Goal: Information Seeking & Learning: Check status

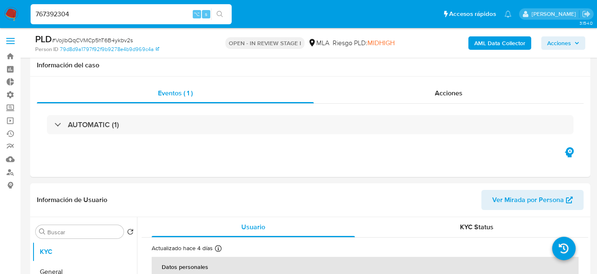
select select "10"
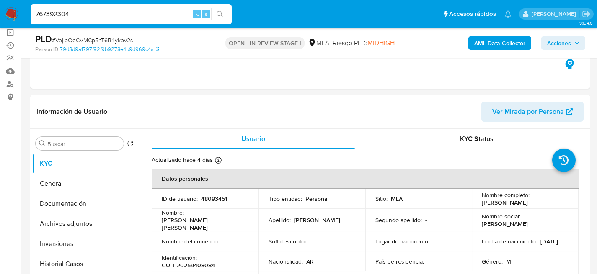
type input "767392304"
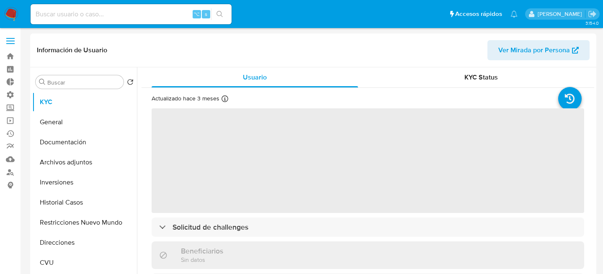
select select "10"
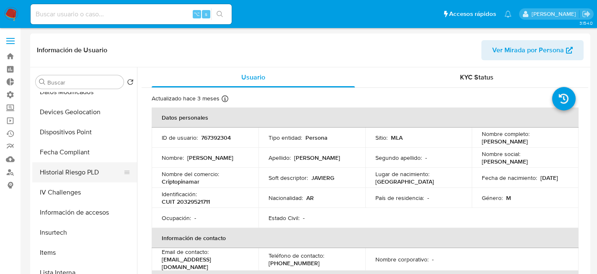
click at [61, 170] on button "Historial Riesgo PLD" at bounding box center [81, 172] width 98 height 20
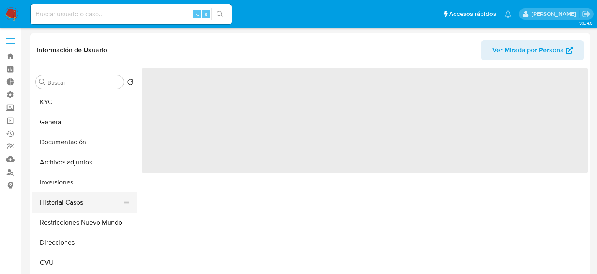
click at [62, 196] on button "Historial Casos" at bounding box center [81, 203] width 98 height 20
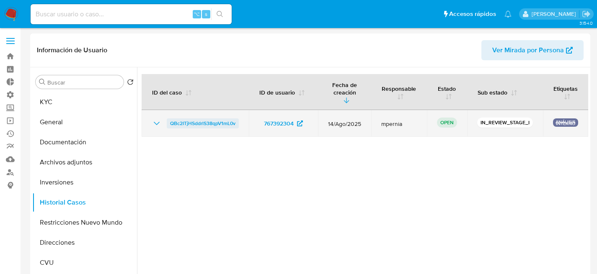
drag, startPoint x: 175, startPoint y: 106, endPoint x: 186, endPoint y: 126, distance: 22.9
click at [186, 126] on table "ID del caso ID de usuario Fecha de creación Responsable Estado Sub estado Etiqu…" at bounding box center [365, 105] width 446 height 63
click at [188, 125] on span "QBc2ITjHSddrlS38qpV1mL0v" at bounding box center [202, 124] width 65 height 10
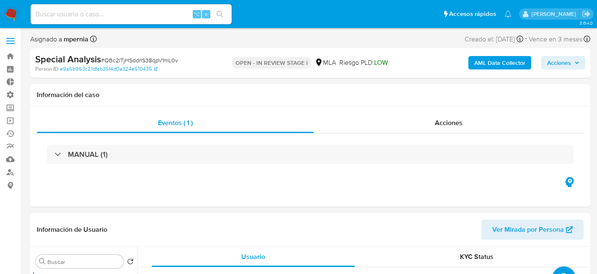
select select "10"
click at [128, 12] on input at bounding box center [131, 14] width 201 height 11
paste input "04d0f4ca01363a2fb194db507aacac38"
type input "04d0f4ca01363a2fb194db507aacac38"
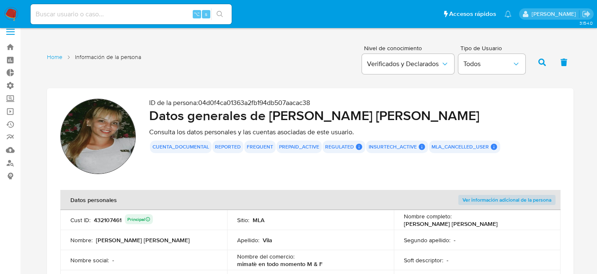
scroll to position [10, 0]
click at [151, 18] on input at bounding box center [131, 14] width 201 height 11
paste input "432107461"
type input "432107461"
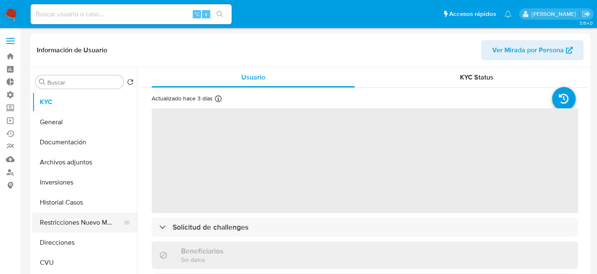
click at [86, 221] on button "Restricciones Nuevo Mundo" at bounding box center [81, 223] width 98 height 20
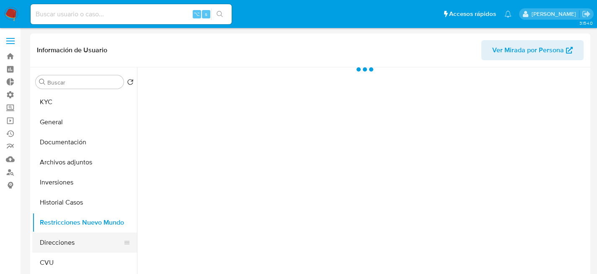
select select "10"
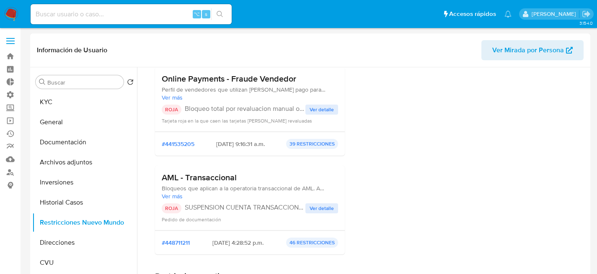
scroll to position [85, 0]
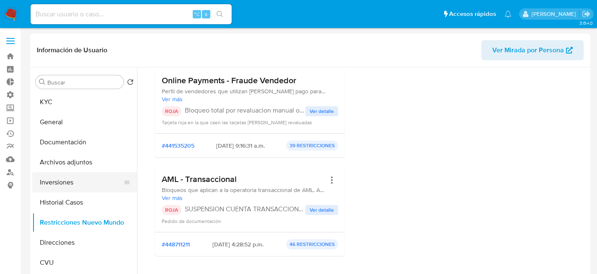
click at [62, 177] on button "Inversiones" at bounding box center [81, 183] width 98 height 20
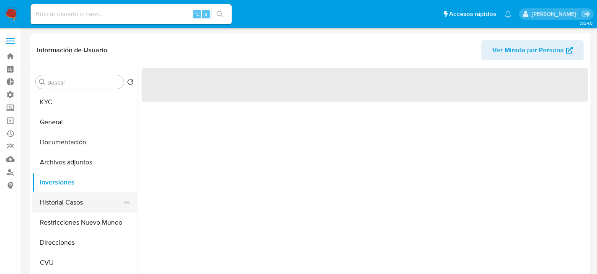
scroll to position [0, 0]
click at [60, 201] on button "Historial Casos" at bounding box center [81, 203] width 98 height 20
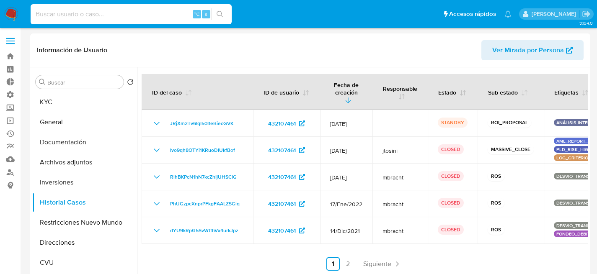
click at [100, 19] on input at bounding box center [131, 14] width 201 height 11
paste input "455602278"
type input "455602278"
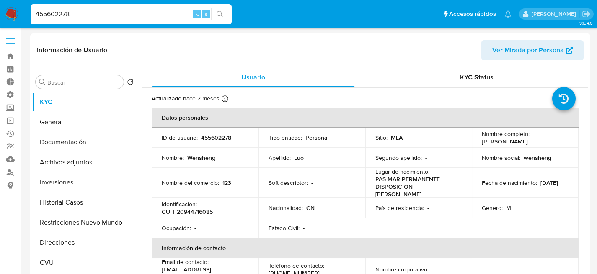
select select "10"
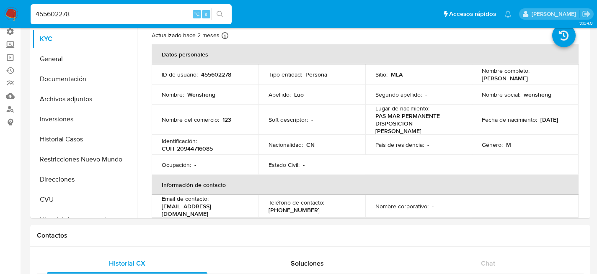
scroll to position [63, 0]
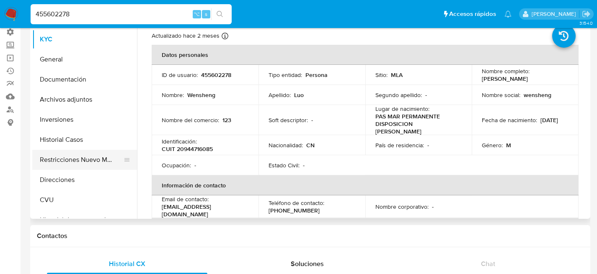
click at [73, 162] on button "Restricciones Nuevo Mundo" at bounding box center [81, 160] width 98 height 20
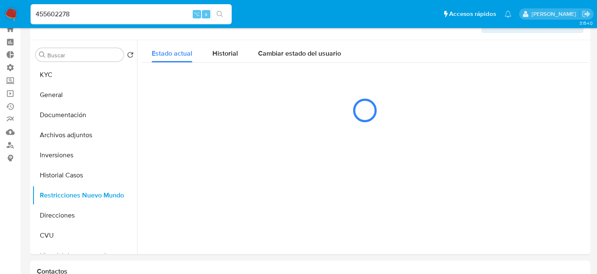
scroll to position [19, 0]
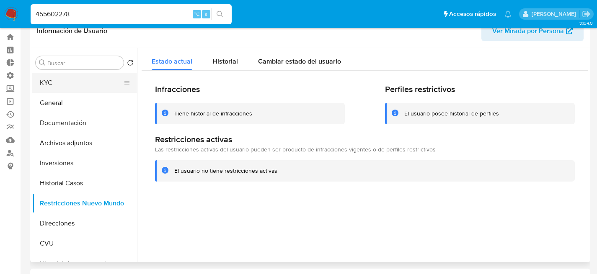
click at [46, 83] on button "KYC" at bounding box center [81, 83] width 98 height 20
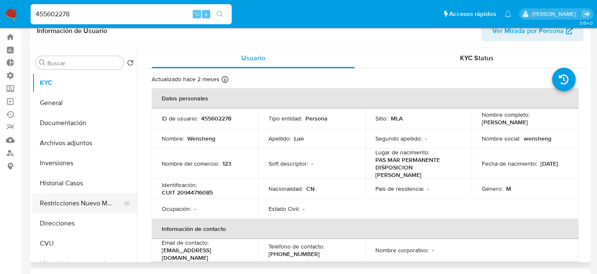
click at [57, 199] on button "Restricciones Nuevo Mundo" at bounding box center [81, 203] width 98 height 20
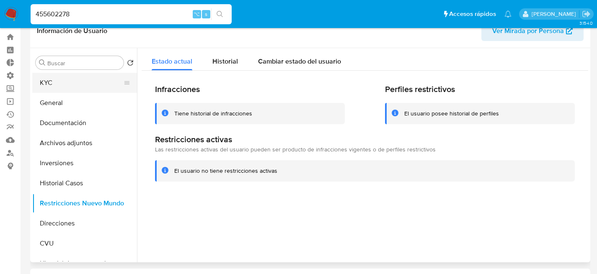
click at [38, 77] on button "KYC" at bounding box center [81, 83] width 98 height 20
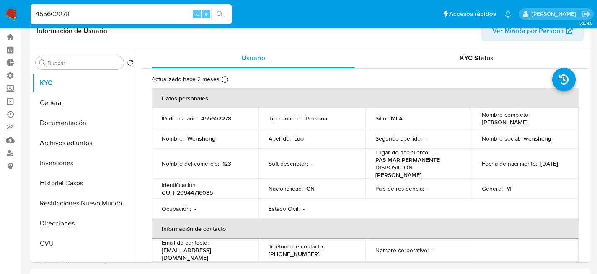
click at [124, 18] on input "455602278" at bounding box center [131, 14] width 201 height 11
paste input "638823495"
type input "638823495"
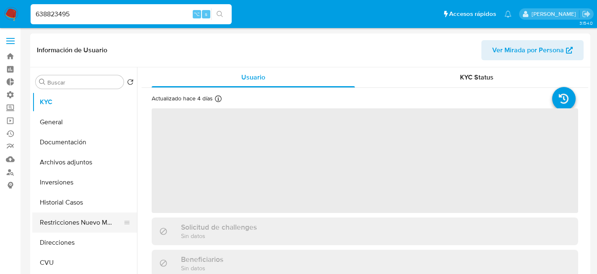
click at [66, 228] on button "Restricciones Nuevo Mundo" at bounding box center [81, 223] width 98 height 20
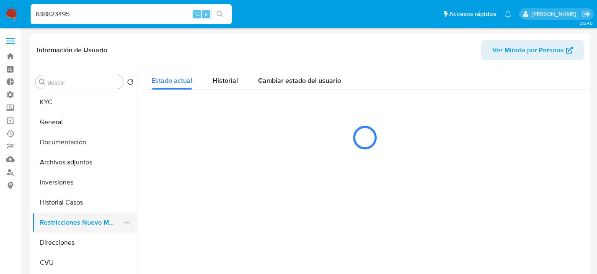
select select "10"
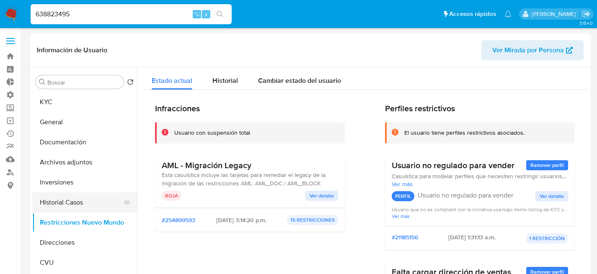
click at [74, 197] on button "Historial Casos" at bounding box center [81, 203] width 98 height 20
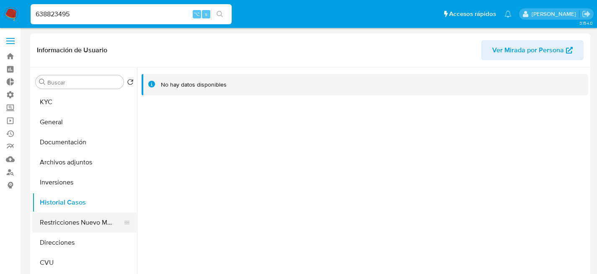
click at [72, 217] on button "Restricciones Nuevo Mundo" at bounding box center [81, 223] width 98 height 20
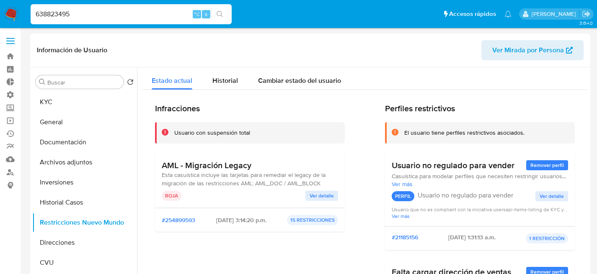
click at [138, 16] on input "638823495" at bounding box center [131, 14] width 201 height 11
paste input "767392304"
type input "767392304"
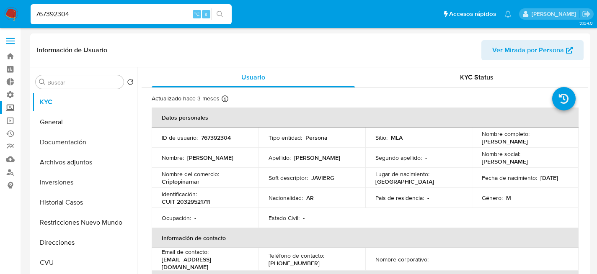
select select "10"
click at [51, 124] on button "General" at bounding box center [81, 122] width 98 height 20
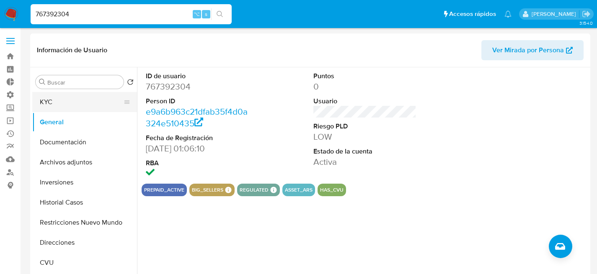
click at [50, 107] on button "KYC" at bounding box center [81, 102] width 98 height 20
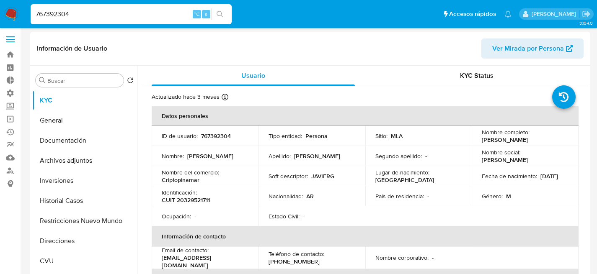
scroll to position [11, 0]
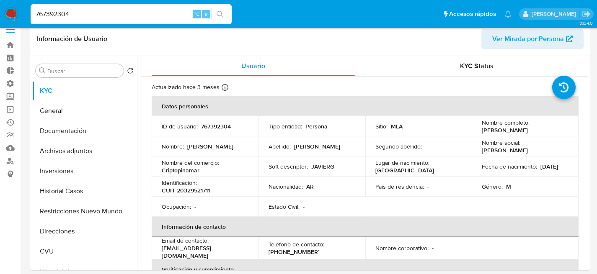
click at [112, 19] on input "767392304" at bounding box center [131, 14] width 201 height 11
click at [38, 137] on button "Documentación" at bounding box center [81, 131] width 98 height 20
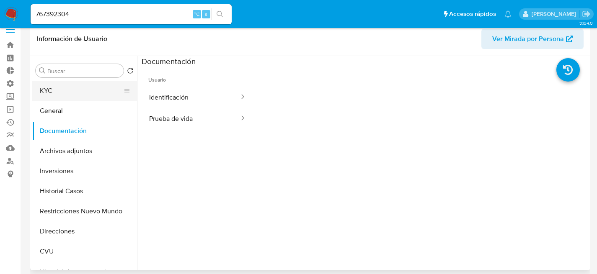
click at [63, 88] on button "KYC" at bounding box center [81, 91] width 98 height 20
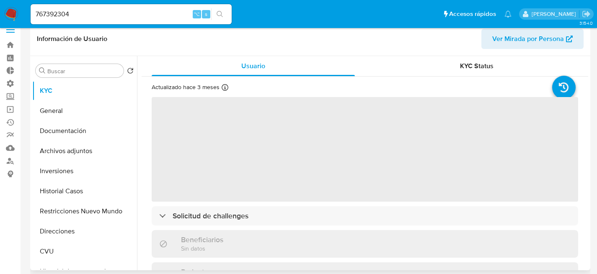
scroll to position [0, 0]
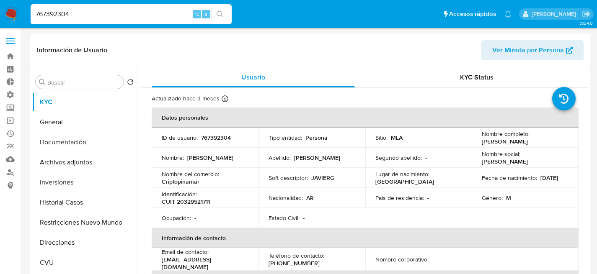
click at [96, 9] on input "767392304" at bounding box center [131, 14] width 201 height 11
paste input "1650554295"
type input "1650554295"
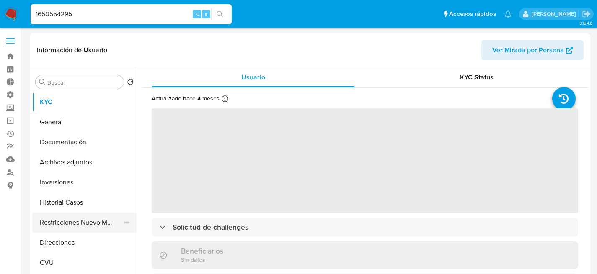
click at [80, 218] on button "Restricciones Nuevo Mundo" at bounding box center [81, 223] width 98 height 20
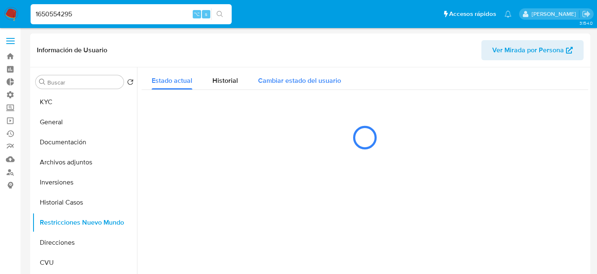
select select "10"
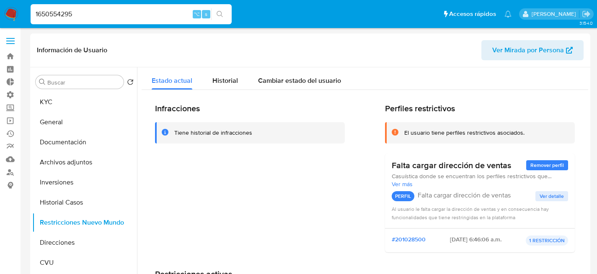
click at [89, 12] on input "1650554295" at bounding box center [131, 14] width 201 height 11
paste input "6388234"
type input "638823495"
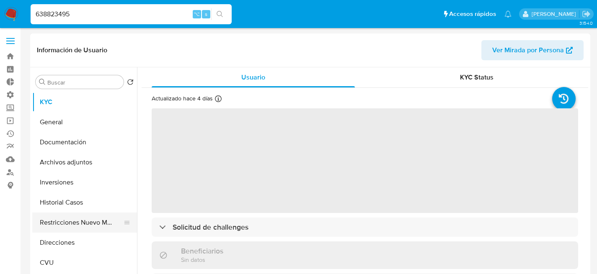
click at [51, 228] on button "Restricciones Nuevo Mundo" at bounding box center [81, 223] width 98 height 20
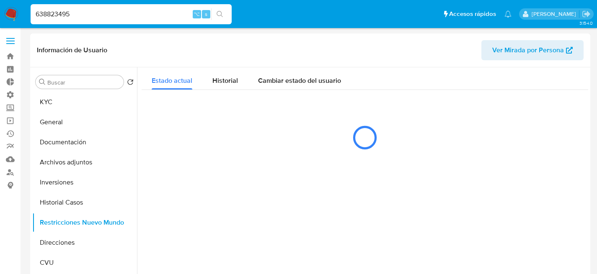
select select "10"
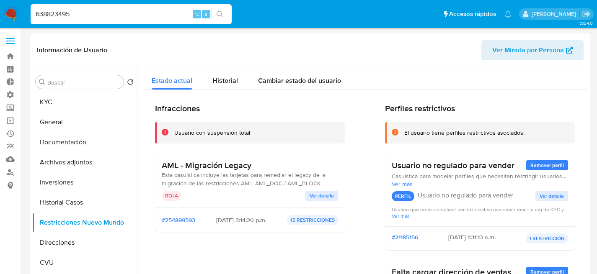
click at [325, 194] on span "Ver detalle" at bounding box center [322, 196] width 24 height 8
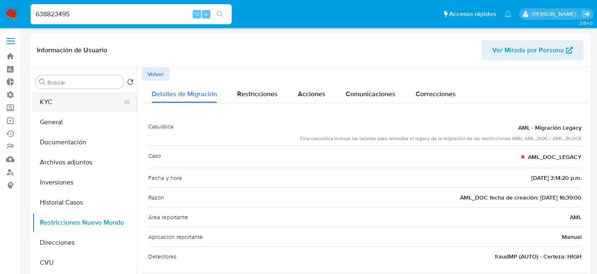
click at [37, 105] on button "KYC" at bounding box center [81, 102] width 98 height 20
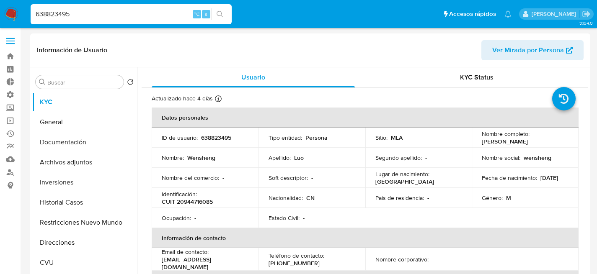
click at [238, 152] on td "Nombre : Wensheng" at bounding box center [205, 158] width 107 height 20
click at [131, 7] on div "638823495 ⌥ s" at bounding box center [131, 14] width 201 height 20
click at [128, 10] on input "638823495" at bounding box center [131, 14] width 201 height 11
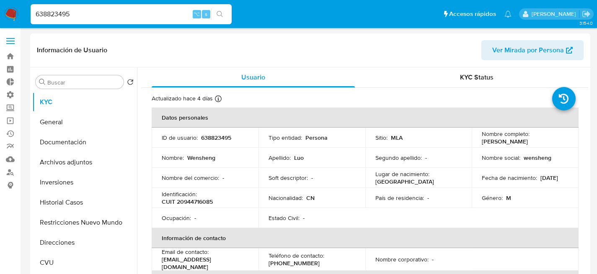
paste input "16505542"
type input "1650554295"
select select "10"
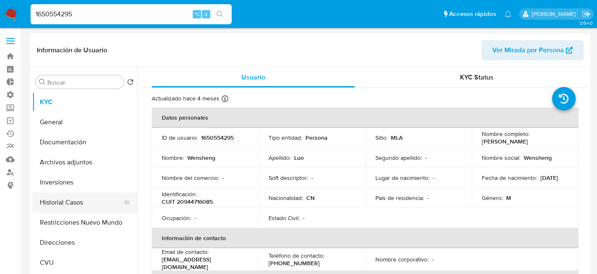
click at [61, 204] on button "Historial Casos" at bounding box center [81, 203] width 98 height 20
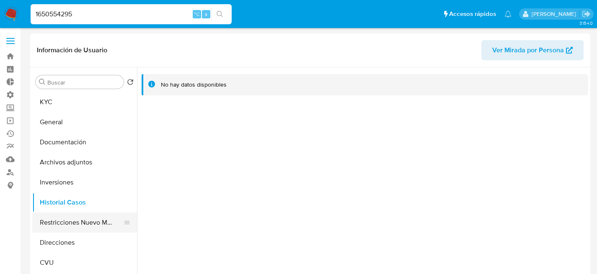
click at [69, 226] on button "Restricciones Nuevo Mundo" at bounding box center [81, 223] width 98 height 20
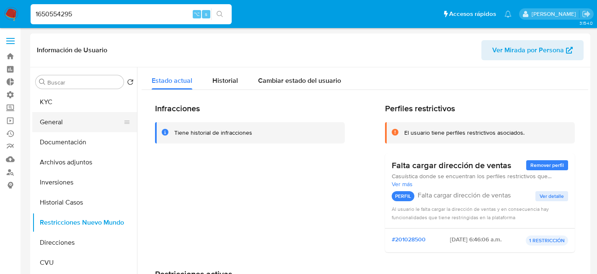
click at [89, 116] on button "General" at bounding box center [81, 122] width 98 height 20
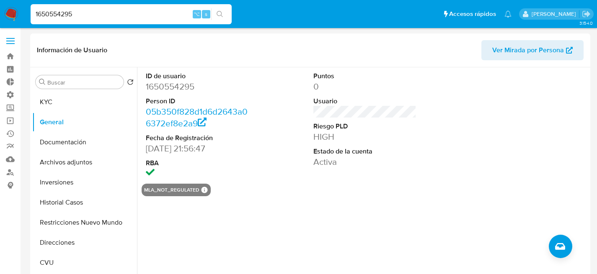
click at [164, 12] on input "1650554295" at bounding box center [131, 14] width 201 height 11
paste input "6388234"
type input "638823495"
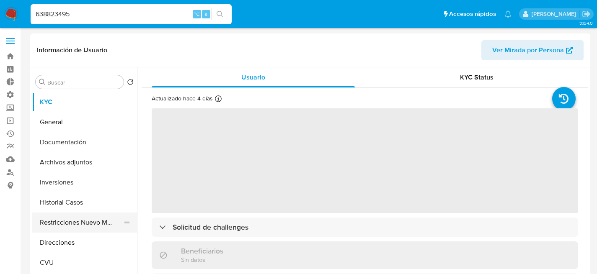
click at [47, 228] on button "Restricciones Nuevo Mundo" at bounding box center [81, 223] width 98 height 20
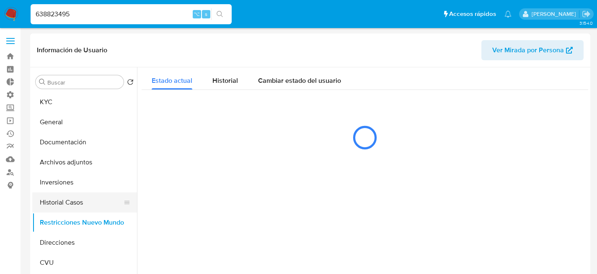
select select "10"
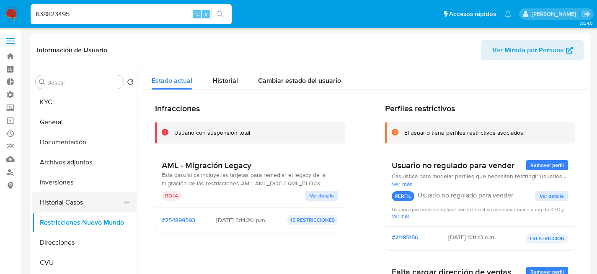
click at [56, 207] on button "Historial Casos" at bounding box center [81, 203] width 98 height 20
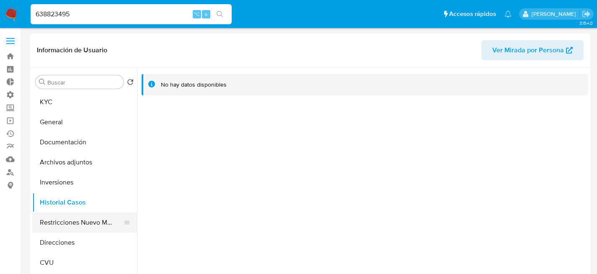
click at [66, 228] on button "Restricciones Nuevo Mundo" at bounding box center [81, 223] width 98 height 20
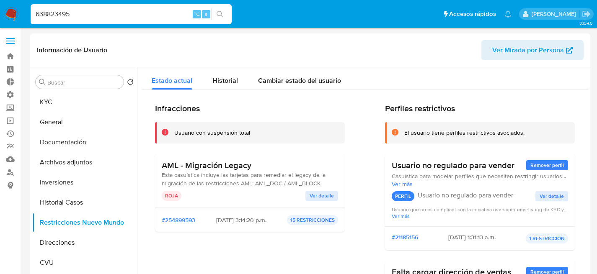
click at [125, 8] on div "638823495 ⌥ s" at bounding box center [131, 14] width 201 height 20
click at [125, 13] on input "638823495" at bounding box center [131, 14] width 201 height 11
paste input "455602278"
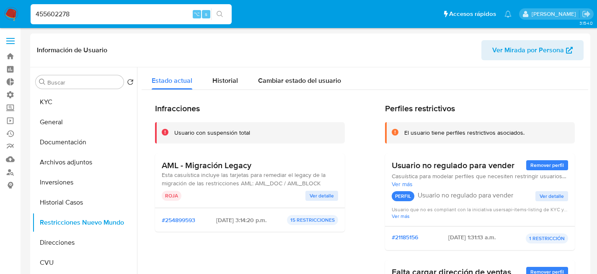
type input "455602278"
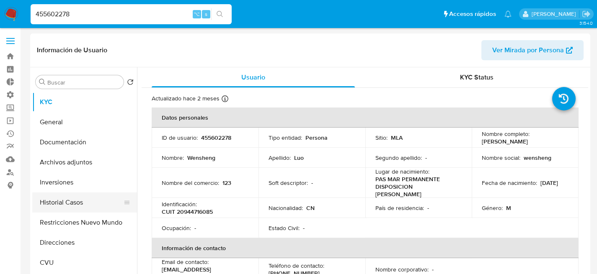
click at [57, 201] on button "Historial Casos" at bounding box center [81, 203] width 98 height 20
select select "10"
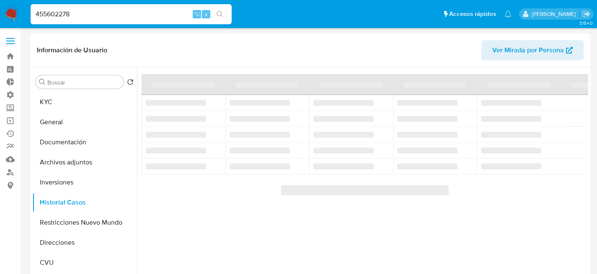
click at [112, 18] on input "455602278" at bounding box center [131, 14] width 201 height 11
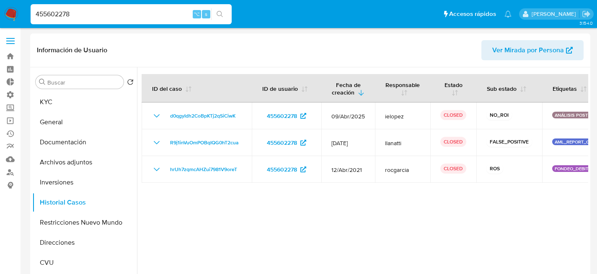
click at [112, 18] on input "455602278" at bounding box center [131, 14] width 201 height 11
paste input "1650554295"
type input "1650554295"
click at [67, 219] on button "Restricciones Nuevo Mundo" at bounding box center [81, 223] width 98 height 20
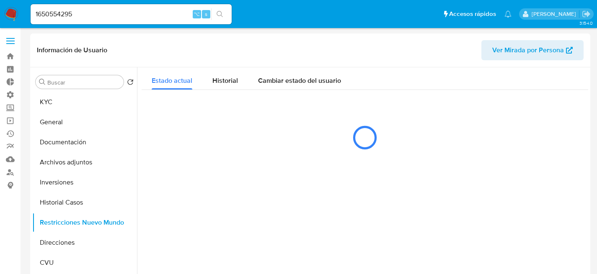
click at [115, 12] on input "1650554295" at bounding box center [131, 14] width 201 height 11
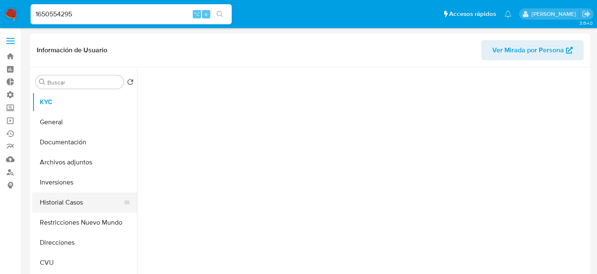
click at [62, 204] on button "Historial Casos" at bounding box center [81, 203] width 98 height 20
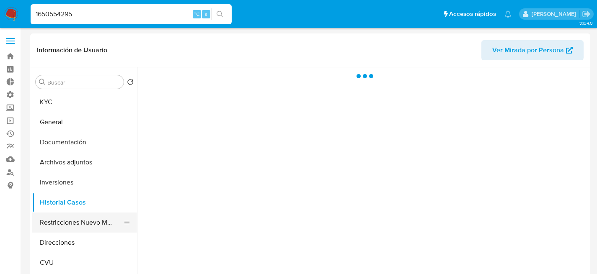
select select "10"
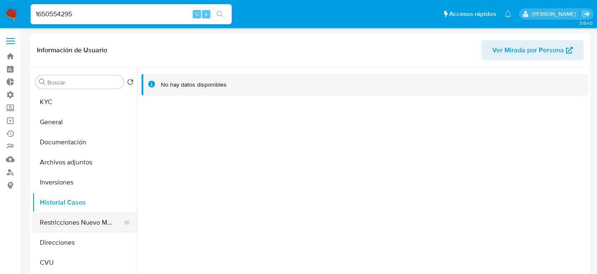
click at [67, 223] on button "Restricciones Nuevo Mundo" at bounding box center [81, 223] width 98 height 20
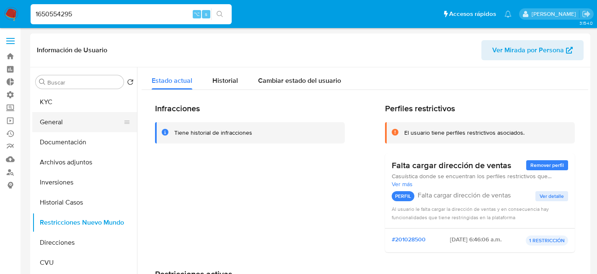
click at [61, 116] on button "General" at bounding box center [81, 122] width 98 height 20
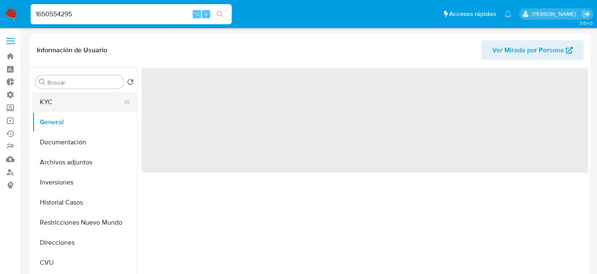
click at [58, 110] on button "KYC" at bounding box center [81, 102] width 98 height 20
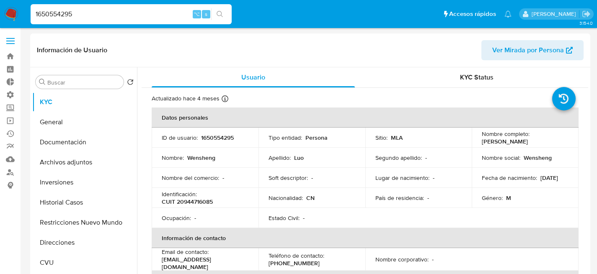
click at [130, 21] on div "1650554295 ⌥ s" at bounding box center [131, 14] width 201 height 20
click at [135, 13] on input "1650554295" at bounding box center [131, 14] width 201 height 11
paste input "6388234"
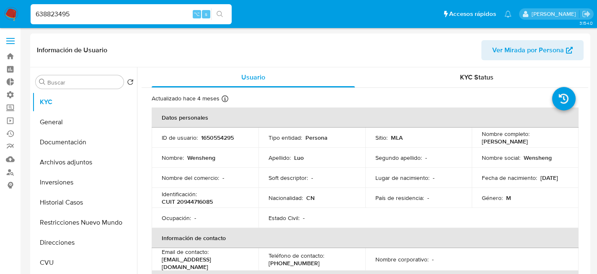
type input "638823495"
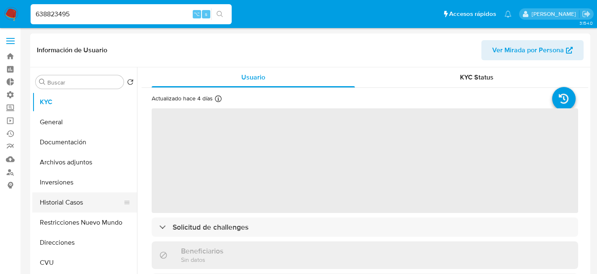
click at [76, 212] on button "Historial Casos" at bounding box center [81, 203] width 98 height 20
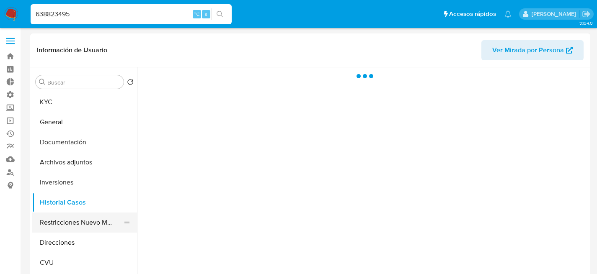
click at [75, 224] on button "Restricciones Nuevo Mundo" at bounding box center [81, 223] width 98 height 20
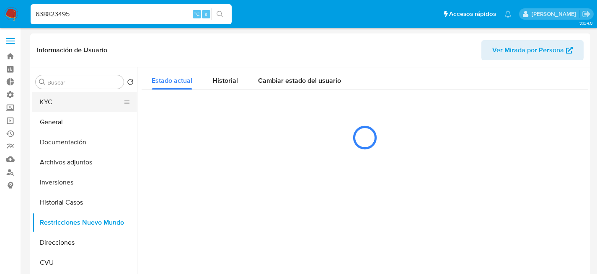
select select "10"
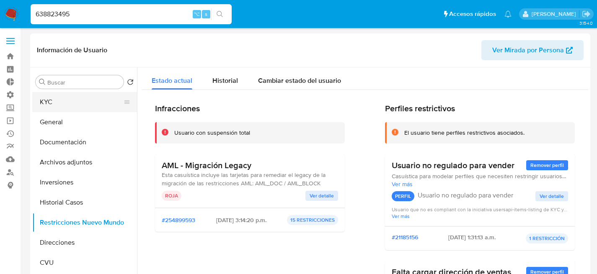
click at [49, 105] on button "KYC" at bounding box center [81, 102] width 98 height 20
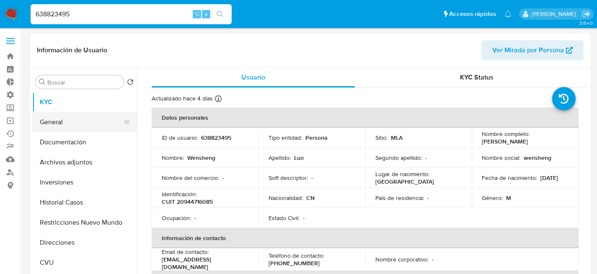
click at [52, 119] on button "General" at bounding box center [81, 122] width 98 height 20
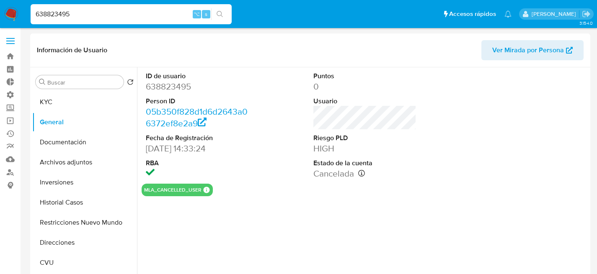
click at [449, 214] on div "ID de usuario 638823495 Person ID 05b350f828d1d6d2643a06372ef8e2a9 Fecha de Reg…" at bounding box center [362, 174] width 451 height 214
